Goal: Information Seeking & Learning: Understand process/instructions

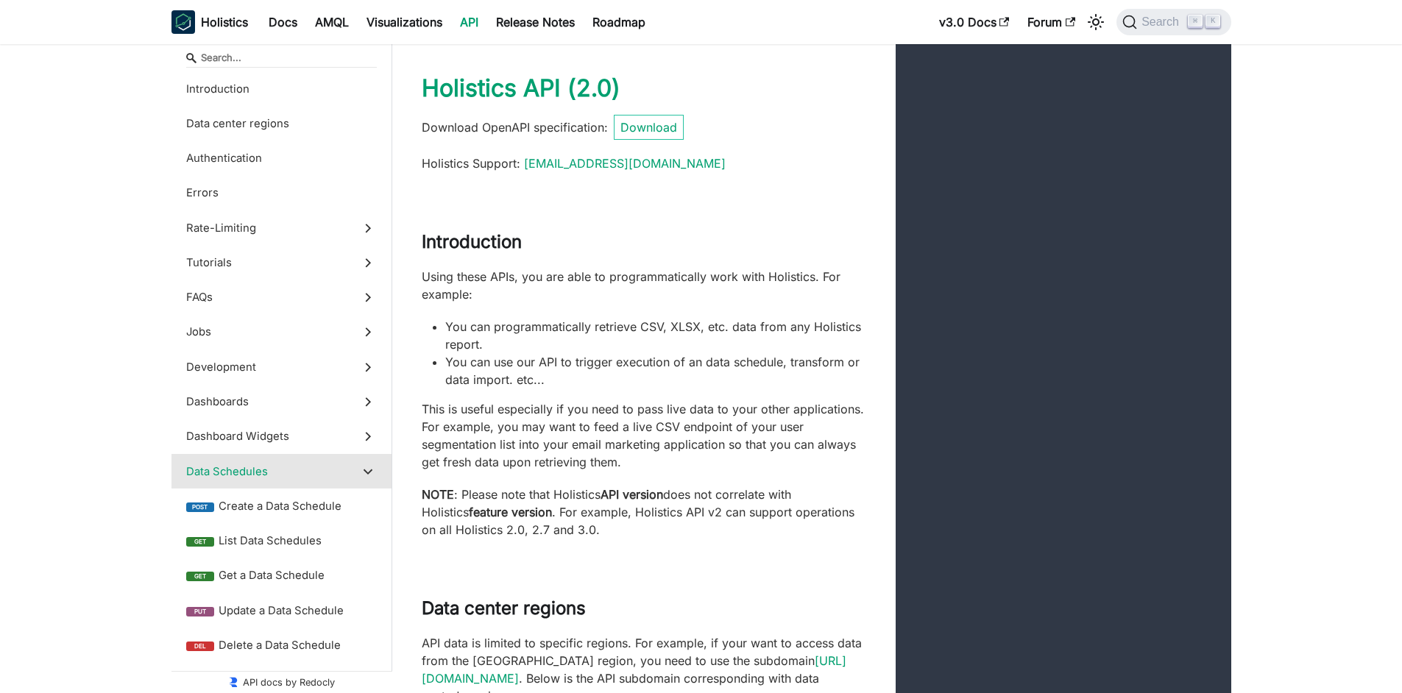
scroll to position [32755, 0]
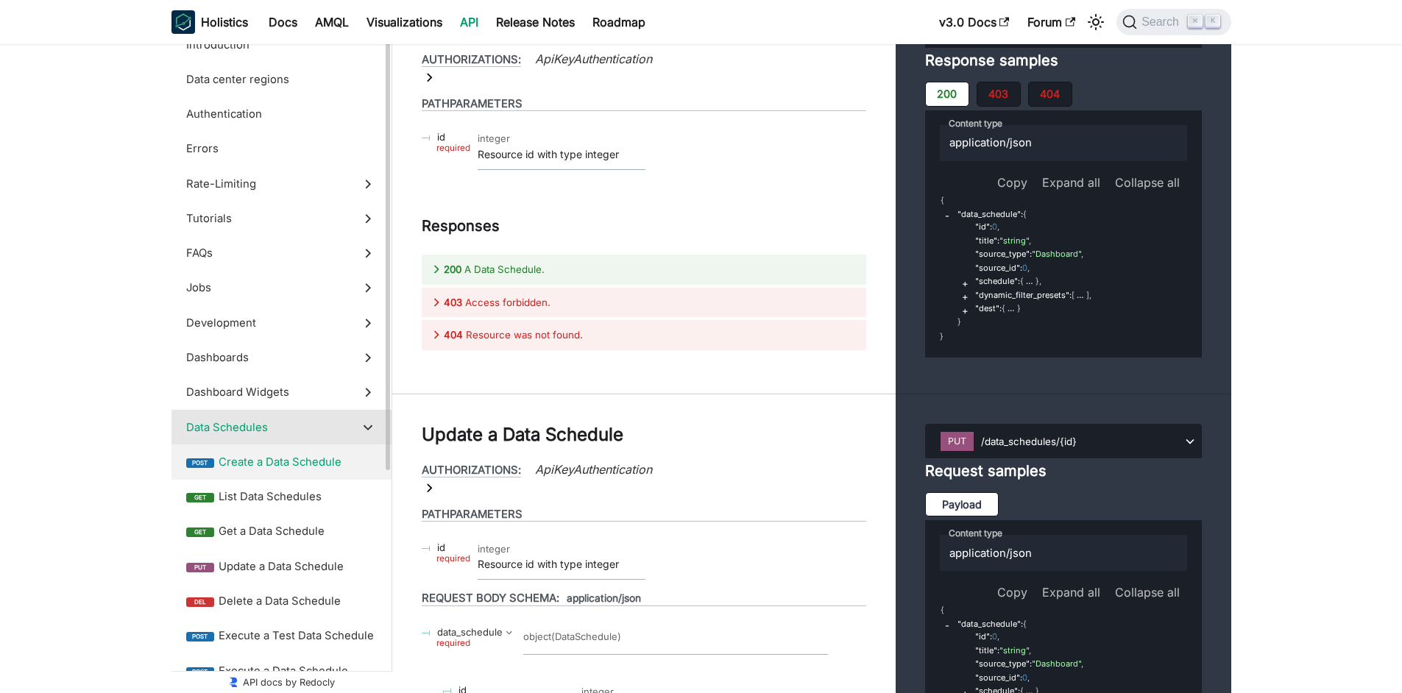
click at [298, 454] on label "post Create a Data Schedule" at bounding box center [282, 462] width 220 height 35
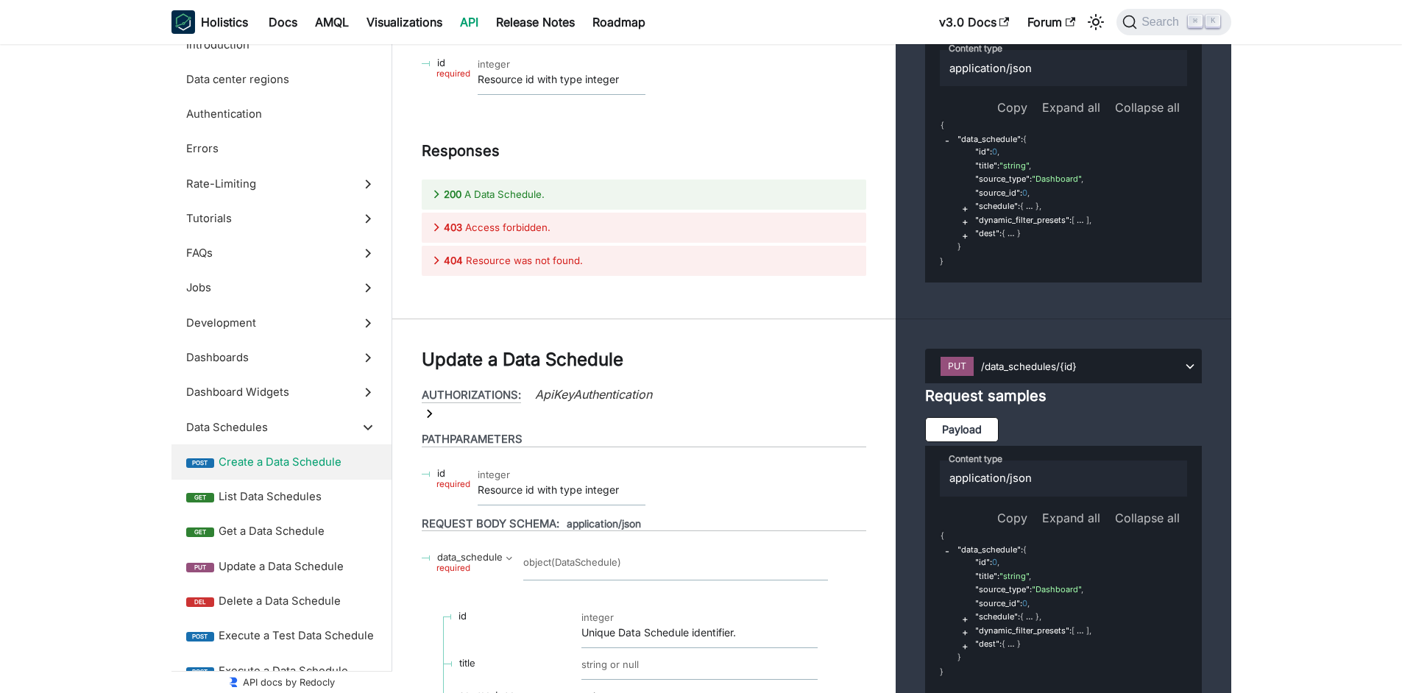
click at [476, 21] on link "API" at bounding box center [469, 22] width 36 height 24
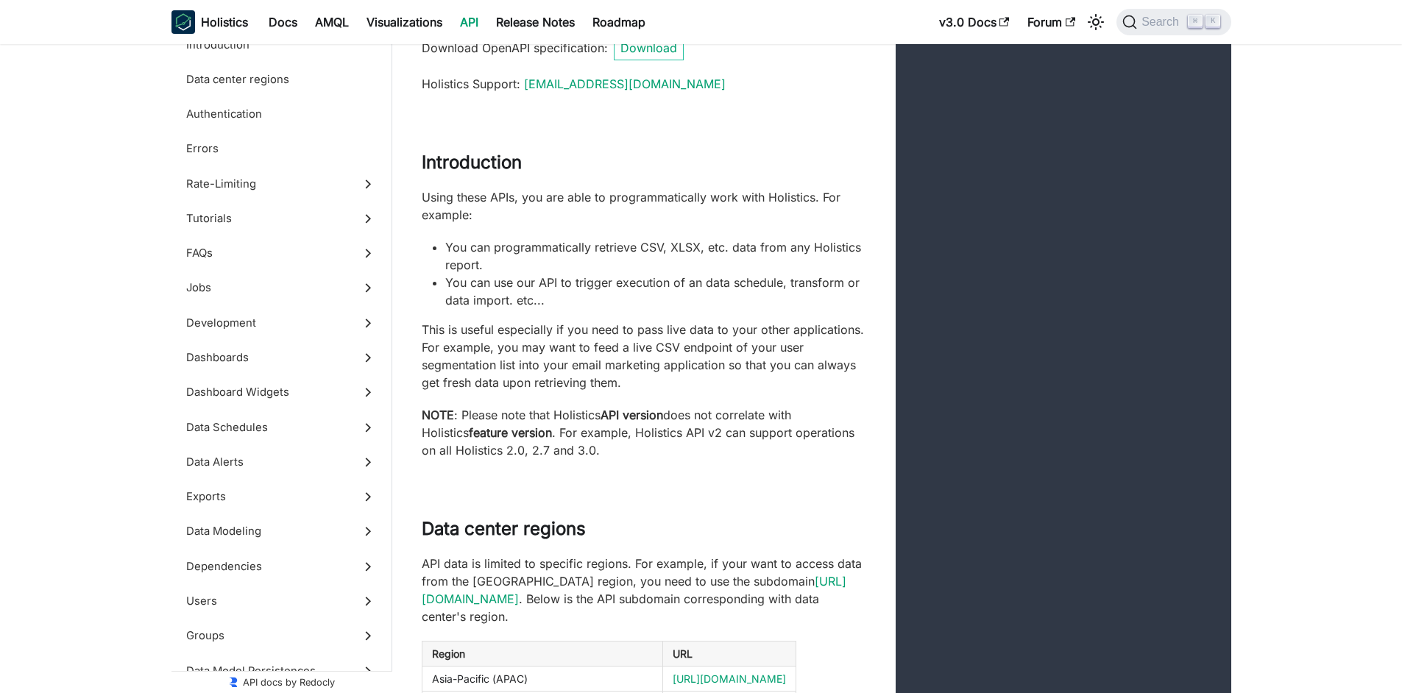
scroll to position [82, 0]
click at [283, 438] on label "Data Schedules" at bounding box center [282, 427] width 220 height 35
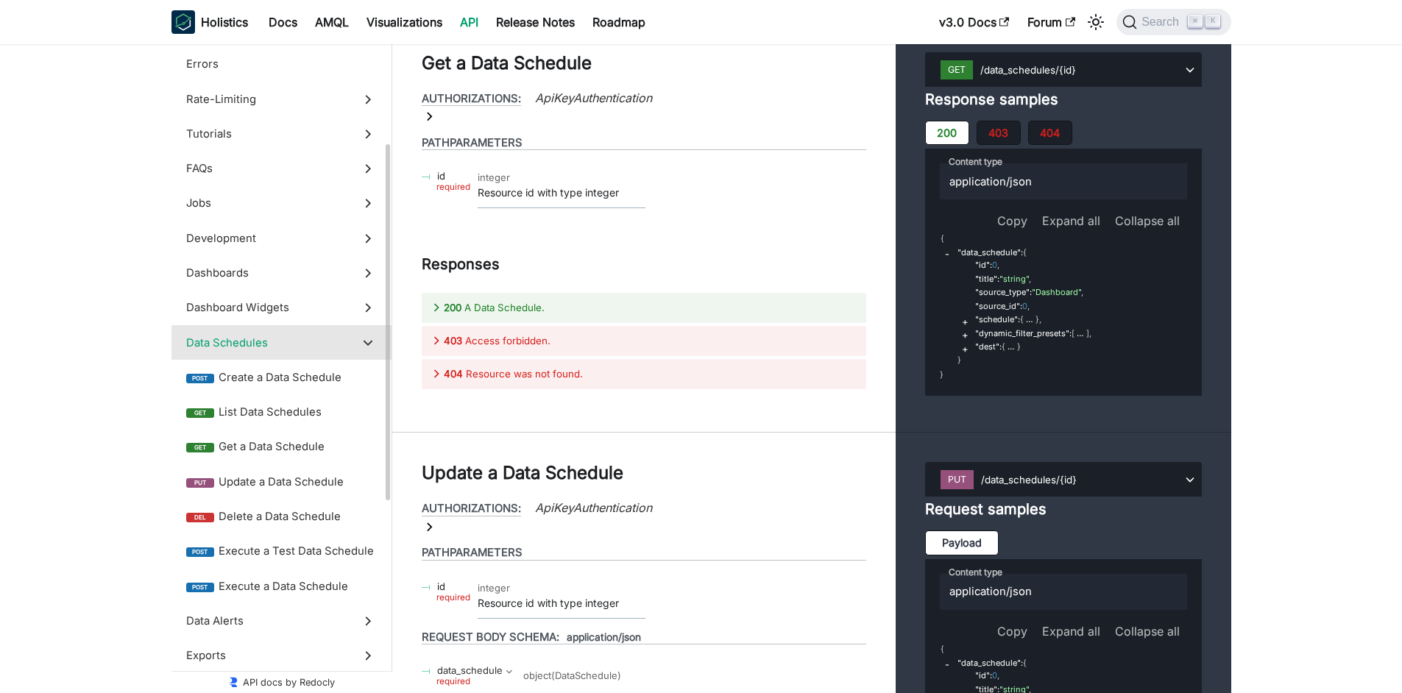
scroll to position [174, 0]
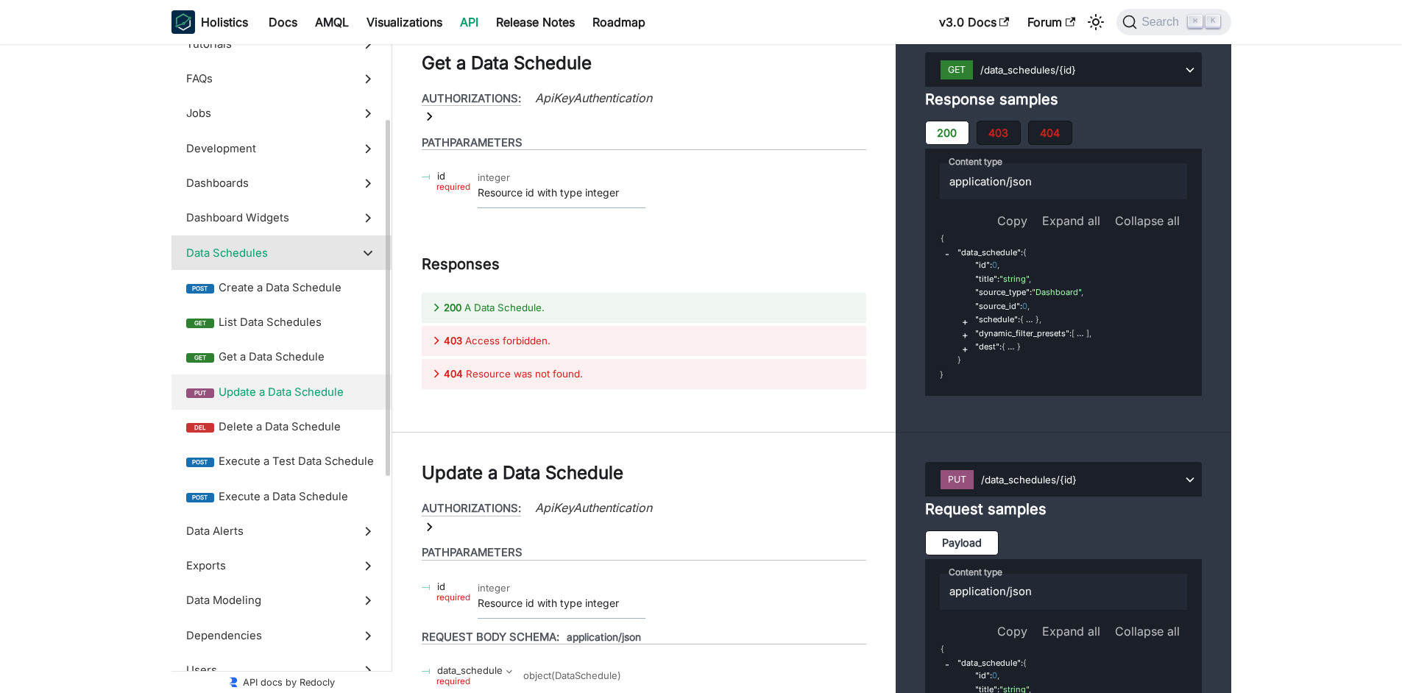
click at [285, 376] on label "put Update a Data Schedule" at bounding box center [282, 392] width 220 height 35
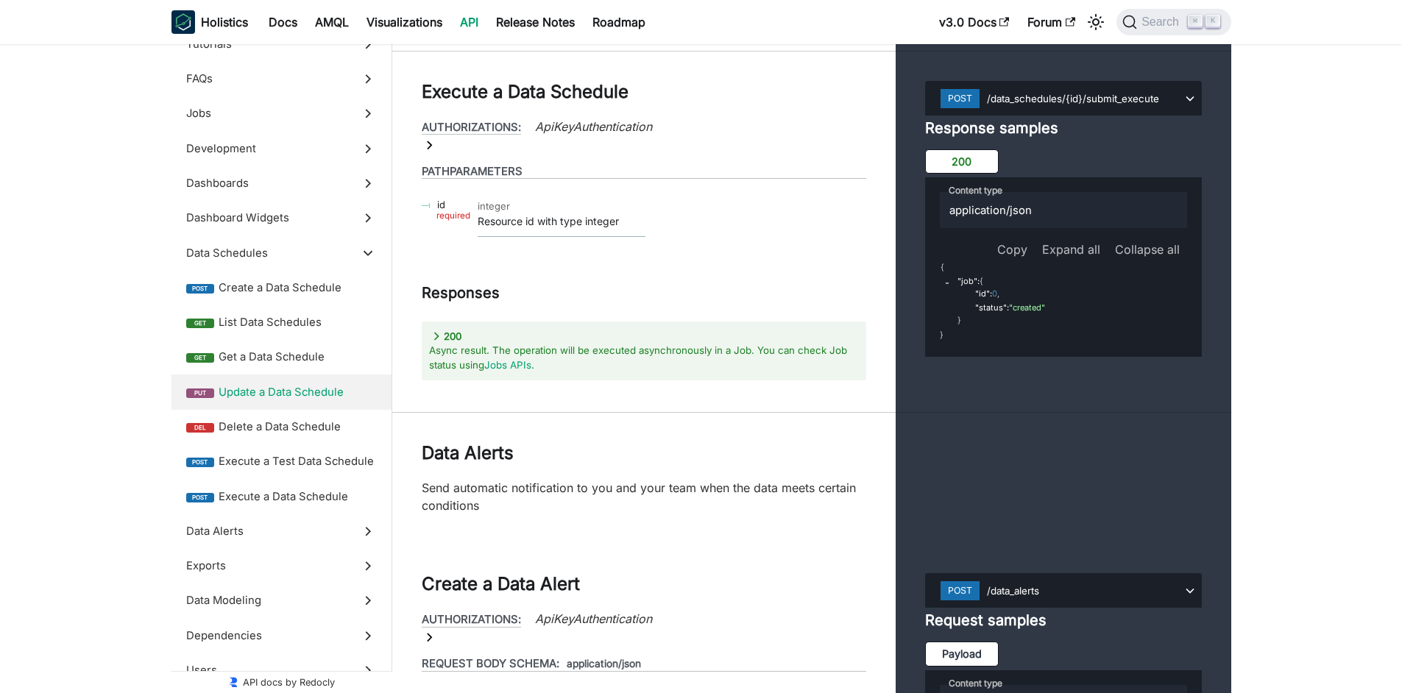
scroll to position [34896, 0]
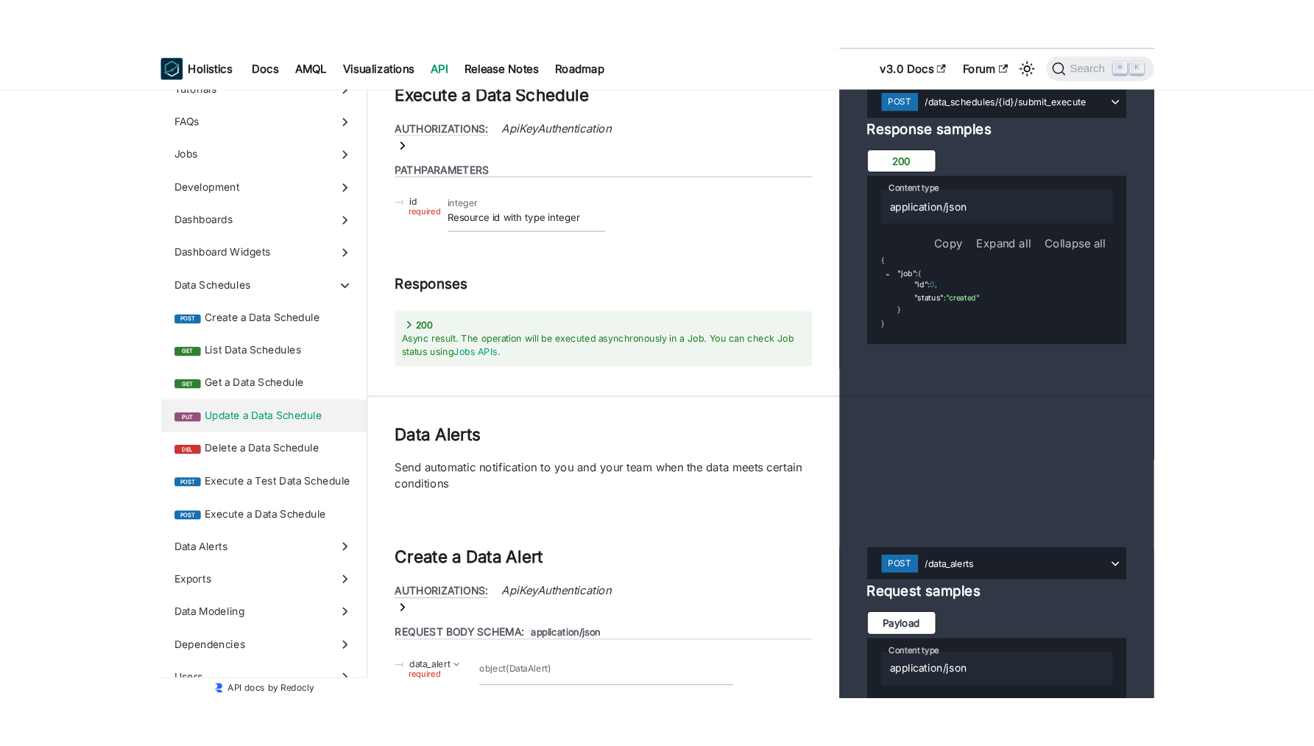
scroll to position [34903, 0]
